Goal: Check status: Check status

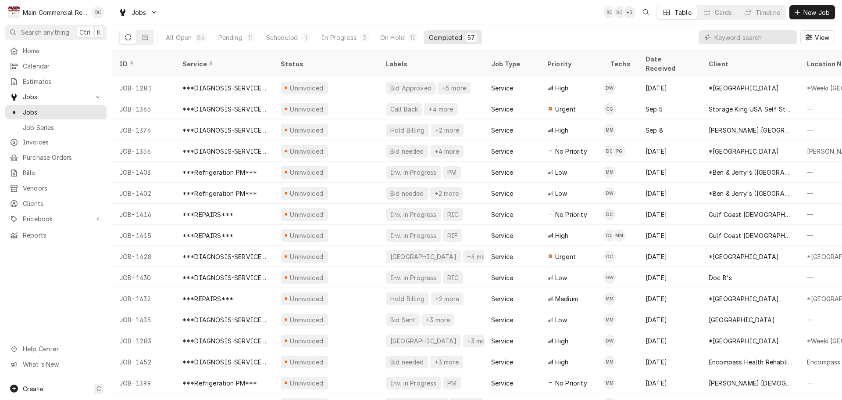
click at [730, 38] on input "Dynamic Content Wrapper" at bounding box center [754, 37] width 78 height 14
type input "389"
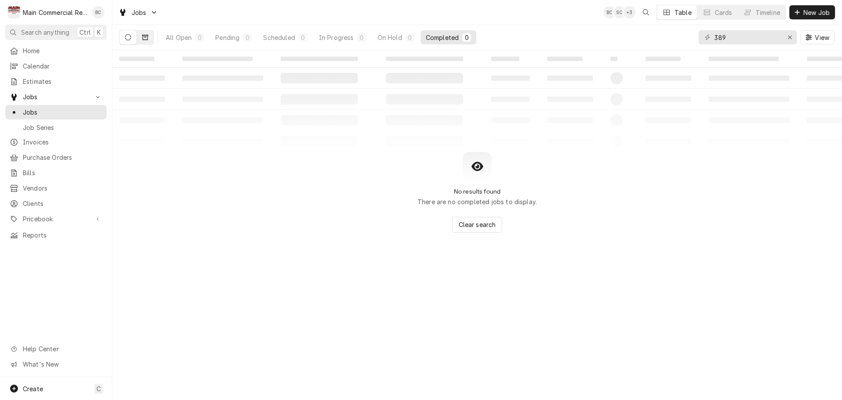
drag, startPoint x: 142, startPoint y: 38, endPoint x: 148, endPoint y: 37, distance: 6.6
click at [142, 38] on button "Dynamic Content Wrapper" at bounding box center [145, 37] width 17 height 14
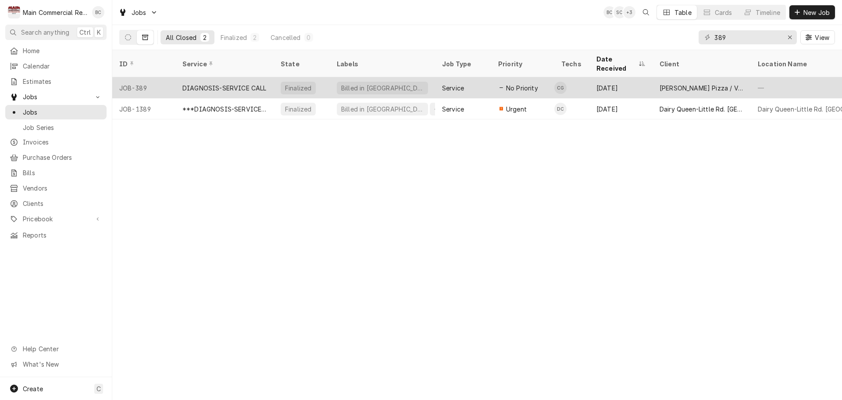
click at [207, 83] on div "DIAGNOSIS-SERVICE CALL" at bounding box center [224, 87] width 84 height 9
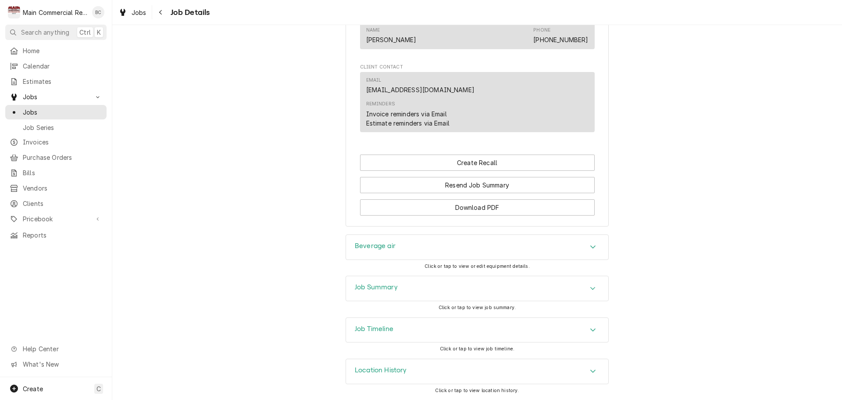
scroll to position [654, 0]
click at [376, 286] on h3 "Job Summary" at bounding box center [376, 287] width 43 height 8
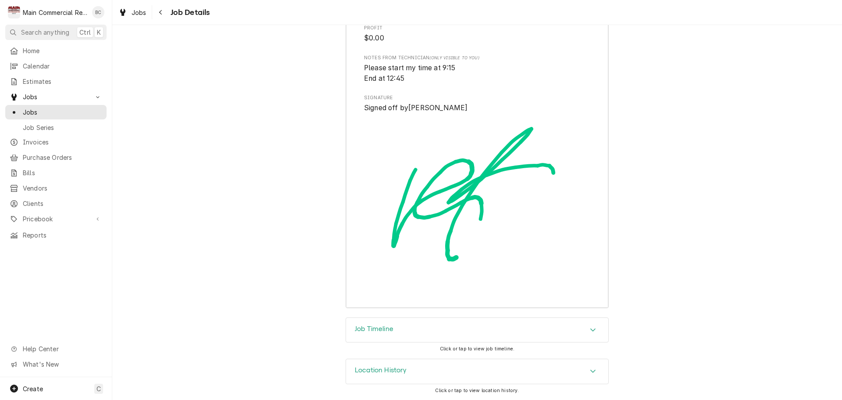
scroll to position [1676, 0]
click at [41, 94] on span "Jobs" at bounding box center [56, 96] width 66 height 9
click at [38, 95] on span "Jobs" at bounding box center [56, 96] width 66 height 9
click at [37, 111] on span "Jobs" at bounding box center [62, 111] width 79 height 9
